Goal: Task Accomplishment & Management: Manage account settings

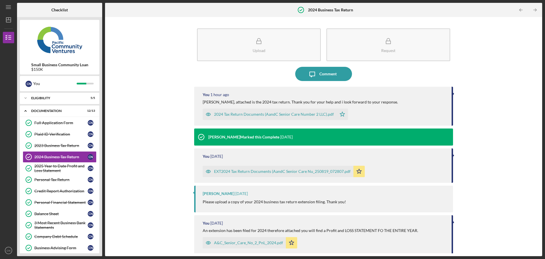
scroll to position [32, 0]
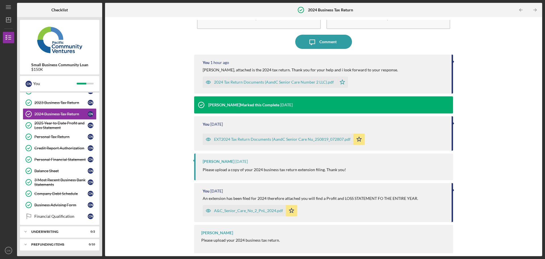
click at [137, 78] on div "Upload Request Icon/Message Comment You 1 hour ago [PERSON_NAME], attached is t…" at bounding box center [323, 136] width 431 height 233
click at [150, 130] on div "Upload Request Icon/Message Comment You 1 hour ago [PERSON_NAME], attached is t…" at bounding box center [323, 136] width 431 height 233
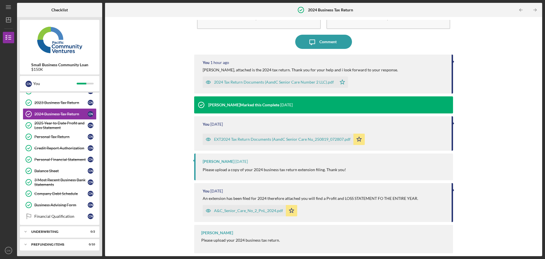
drag, startPoint x: 256, startPoint y: 258, endPoint x: 158, endPoint y: 98, distance: 186.8
click at [158, 98] on div "Upload Request Icon/Message Comment You 1 hour ago [PERSON_NAME], attached is t…" at bounding box center [323, 136] width 431 height 233
click at [166, 115] on div "Upload Request Icon/Message Comment You 1 hour ago [PERSON_NAME], attached is t…" at bounding box center [323, 136] width 431 height 233
click at [87, 81] on div "C N You" at bounding box center [60, 84] width 74 height 10
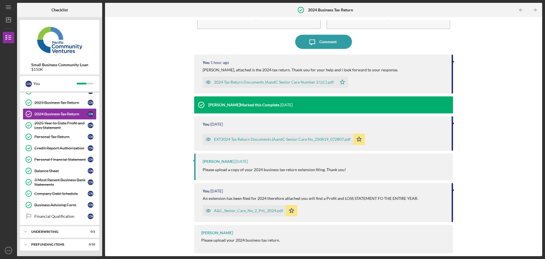
click at [154, 85] on div "Upload Request Icon/Message Comment You 1 hour ago [PERSON_NAME], attached is t…" at bounding box center [323, 136] width 431 height 233
click at [534, 8] on icon "Icon/Table Pagination Arrow" at bounding box center [534, 10] width 13 height 13
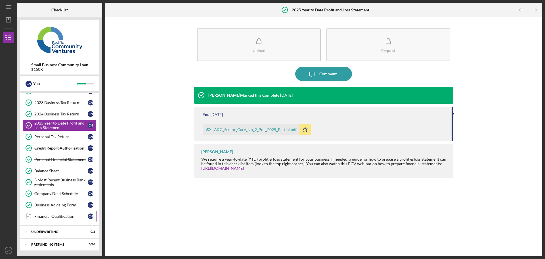
click at [58, 218] on div "Financial Qualification" at bounding box center [60, 216] width 53 height 5
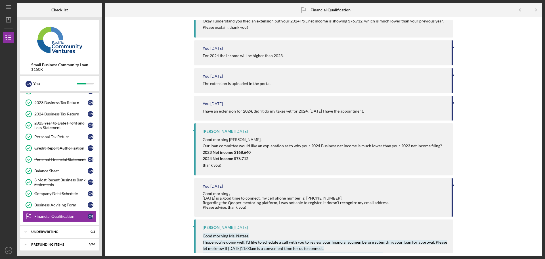
scroll to position [290, 0]
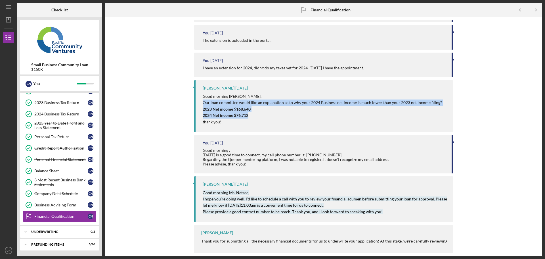
drag, startPoint x: 261, startPoint y: 116, endPoint x: 195, endPoint y: 100, distance: 67.3
click at [195, 100] on div "[PERSON_NAME] [DATE] Good morning [PERSON_NAME], Our loan committee would like …" at bounding box center [323, 106] width 259 height 52
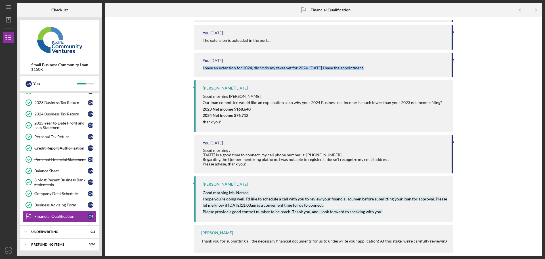
drag, startPoint x: 377, startPoint y: 70, endPoint x: 180, endPoint y: 70, distance: 197.3
click at [180, 70] on div "Icon/Message Comment [PERSON_NAME] [DATE] Thank you! You [DATE] Sure! I will se…" at bounding box center [323, 136] width 431 height 233
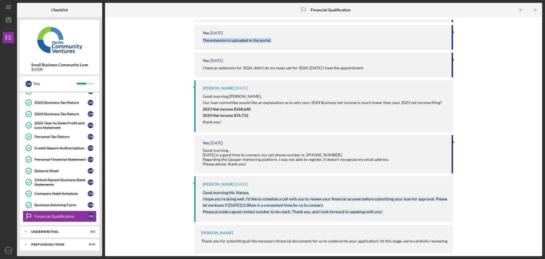
drag, startPoint x: 308, startPoint y: 40, endPoint x: 194, endPoint y: 43, distance: 113.6
click at [194, 43] on div "You [DATE] The extension is uploaded in the portal." at bounding box center [323, 37] width 259 height 25
click at [68, 228] on div "Icon/Expander Underwriting 0 / 2" at bounding box center [59, 231] width 79 height 11
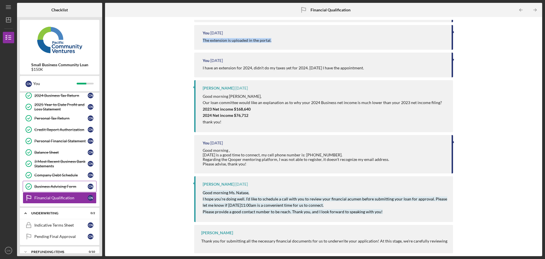
scroll to position [69, 0]
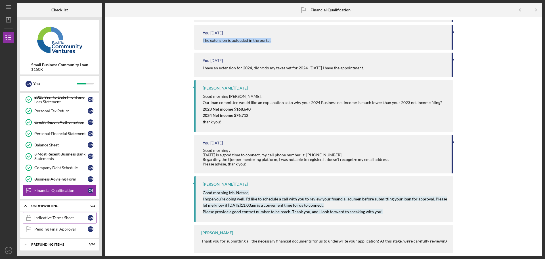
click at [47, 217] on div "Indicative Terms Sheet" at bounding box center [60, 217] width 53 height 5
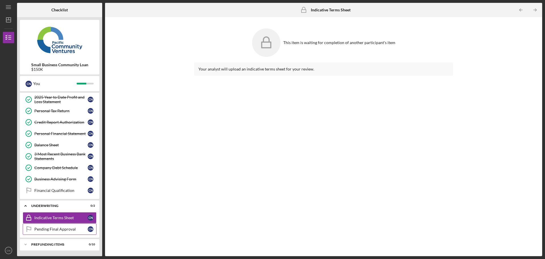
click at [72, 230] on div "Pending Final Approval" at bounding box center [60, 228] width 53 height 5
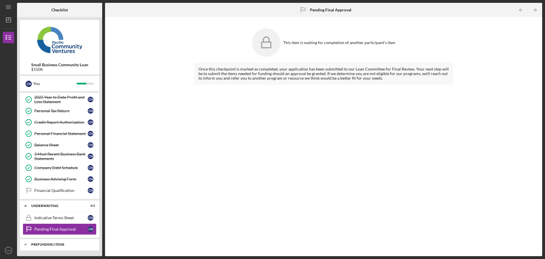
click at [54, 246] on div "Prefunding Items" at bounding box center [61, 243] width 61 height 3
click at [62, 242] on div "Icon/Expander Prefunding Items 0 / 10" at bounding box center [59, 244] width 79 height 12
click at [217, 176] on div "Once this checkpoint is marked as completed, your application has been submitte…" at bounding box center [323, 154] width 259 height 185
click at [322, 7] on div "Pending Final Approval Pending Final Approval" at bounding box center [324, 10] width 56 height 14
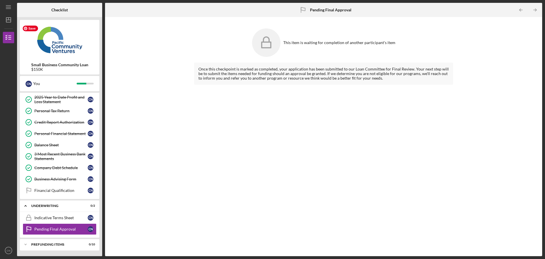
click at [51, 36] on img at bounding box center [59, 40] width 79 height 34
click at [59, 12] on b "Checklist" at bounding box center [59, 10] width 16 height 5
click at [5, 26] on nav "Icon/Menu Icon/Dashboard Dashboard Small Business Community Loan Checklist Icon…" at bounding box center [10, 128] width 14 height 256
click at [7, 20] on icon "Icon/Dashboard" at bounding box center [8, 20] width 14 height 14
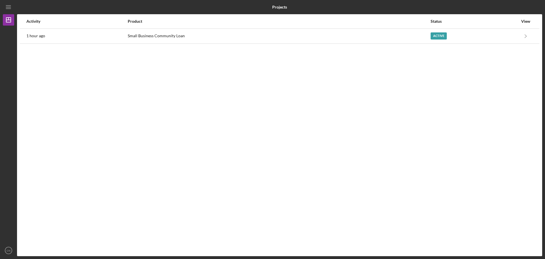
click at [523, 18] on div "View" at bounding box center [526, 21] width 14 height 14
click at [526, 22] on div "View" at bounding box center [526, 21] width 14 height 5
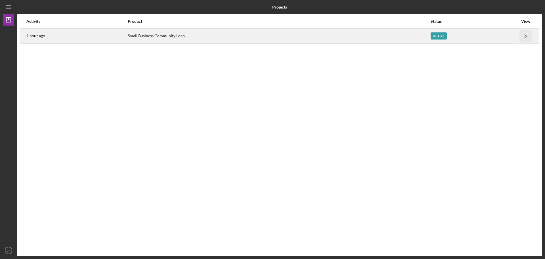
click at [527, 34] on icon "Icon/Navigate" at bounding box center [525, 36] width 13 height 13
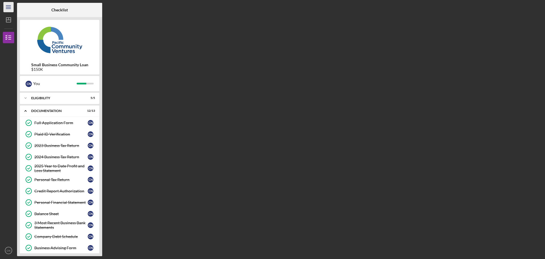
click at [11, 10] on icon "Icon/Menu" at bounding box center [8, 7] width 13 height 13
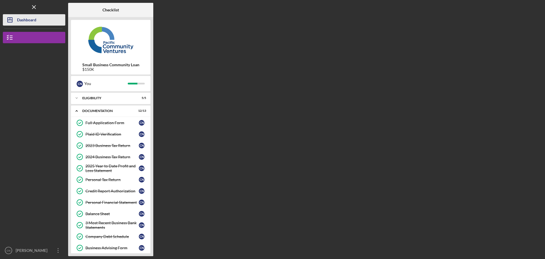
click at [32, 21] on div "Dashboard" at bounding box center [26, 20] width 19 height 13
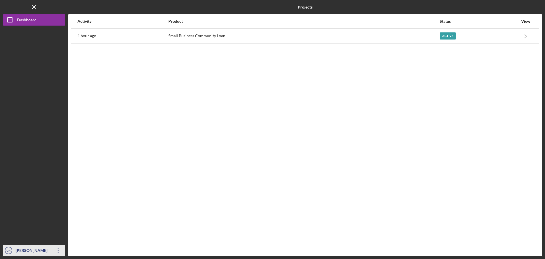
click at [26, 249] on div "[PERSON_NAME]" at bounding box center [32, 250] width 37 height 13
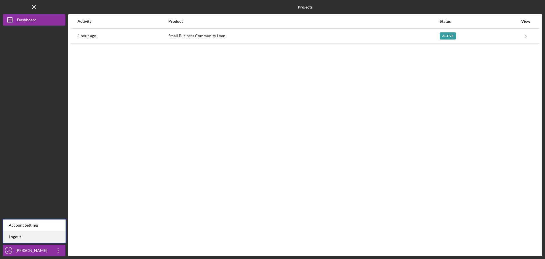
click at [19, 234] on link "Logout" at bounding box center [34, 237] width 62 height 12
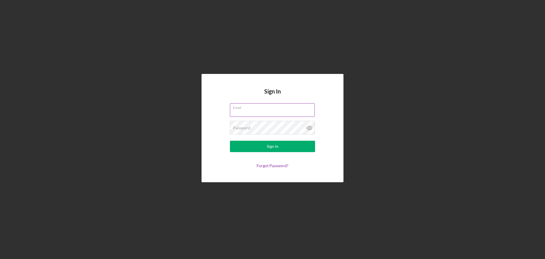
click at [279, 112] on input "Email" at bounding box center [272, 110] width 85 height 14
